Goal: Contribute content: Add original content to the website for others to see

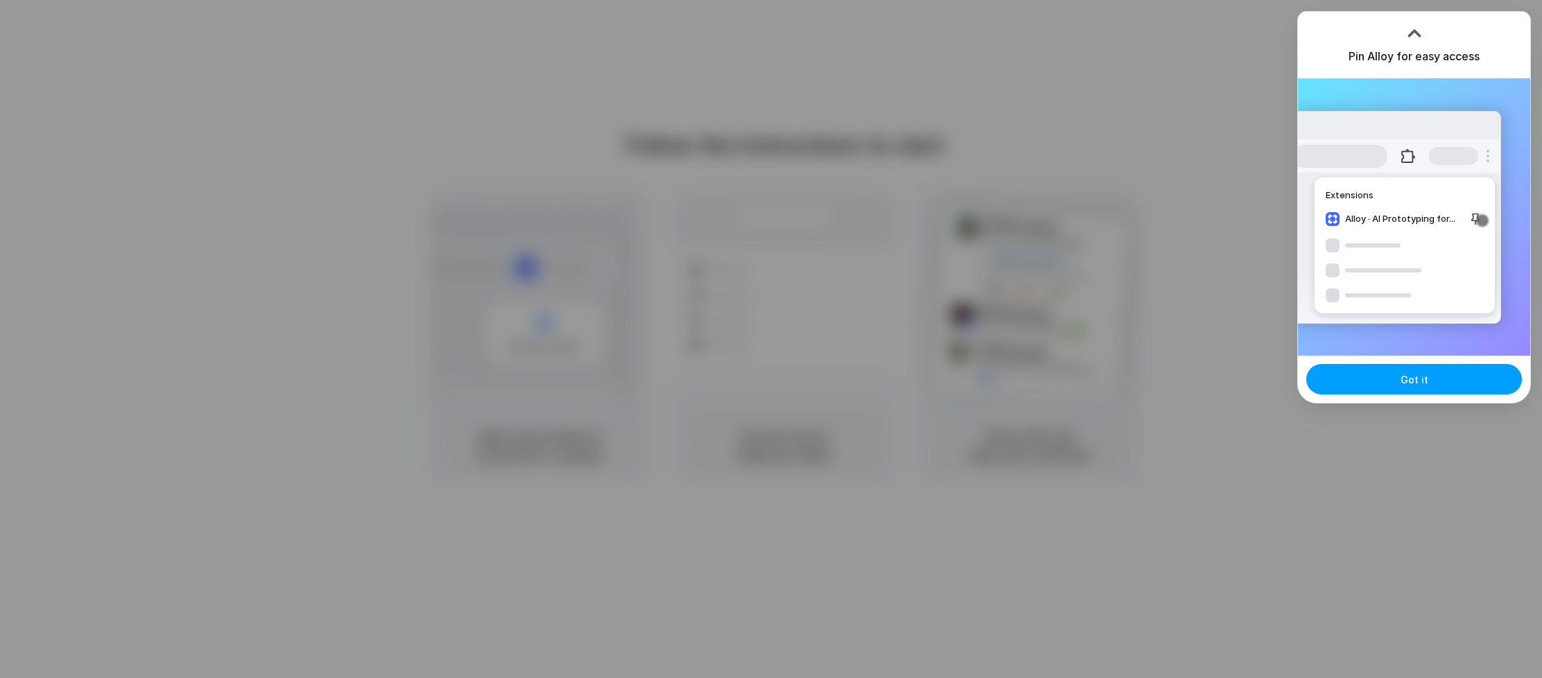
click at [1469, 375] on button "Got it" at bounding box center [1414, 379] width 216 height 31
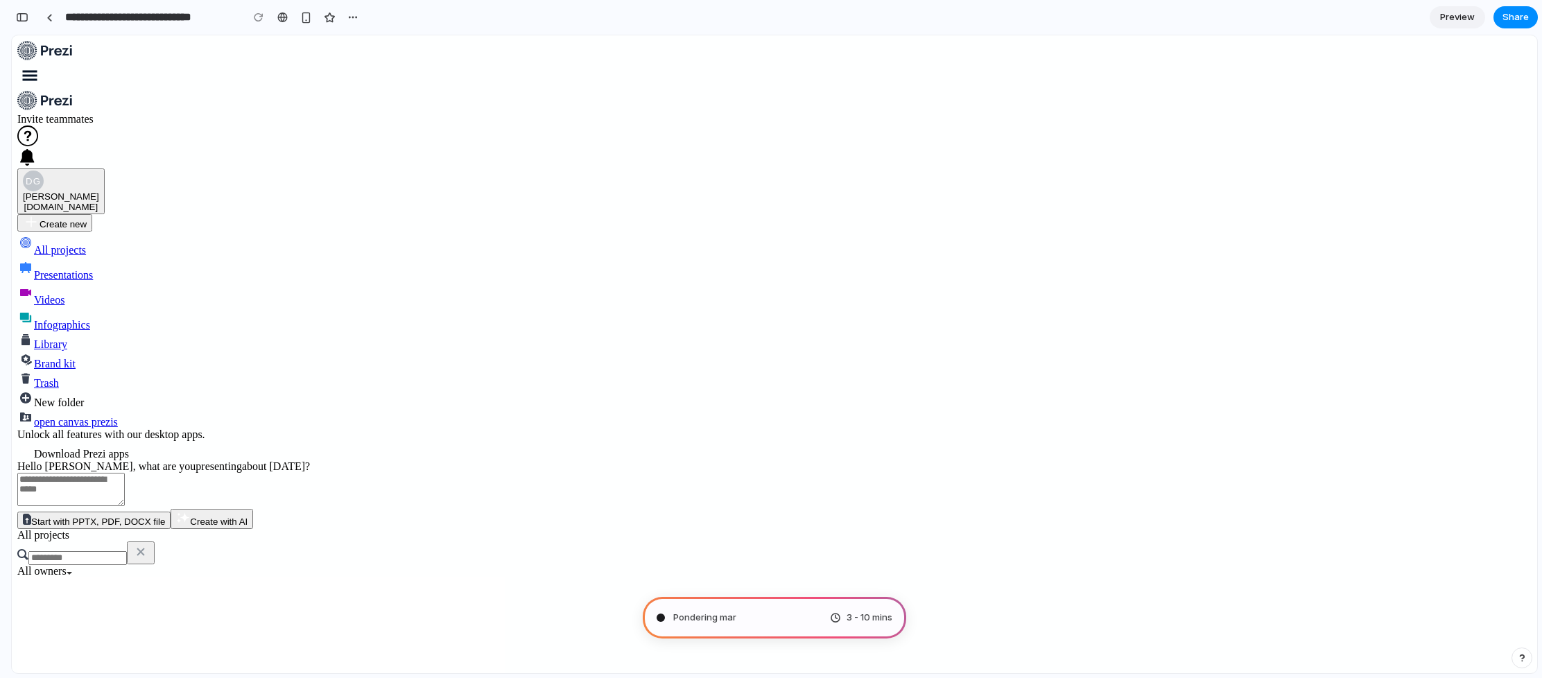
click at [669, 617] on div "Pondering mar" at bounding box center [696, 618] width 80 height 14
type input "**********"
